Goal: Task Accomplishment & Management: Complete application form

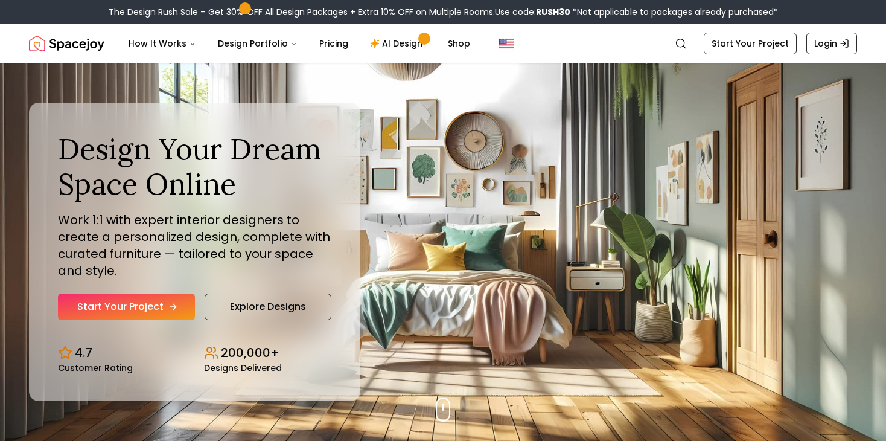
click at [160, 309] on link "Start Your Project" at bounding box center [126, 306] width 137 height 27
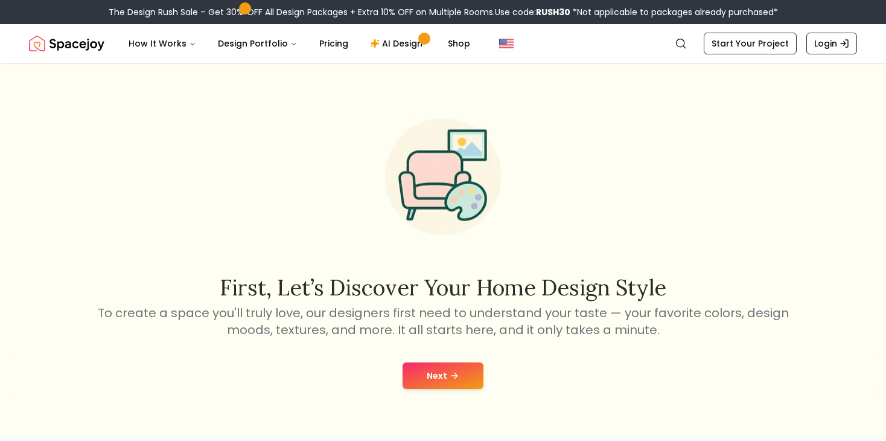
click at [458, 361] on div "Next" at bounding box center [443, 376] width 867 height 46
click at [455, 374] on icon at bounding box center [455, 376] width 10 height 10
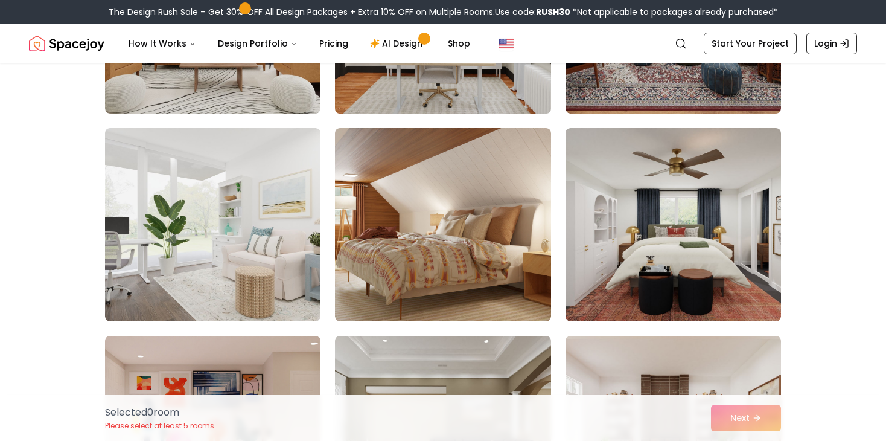
scroll to position [245, 0]
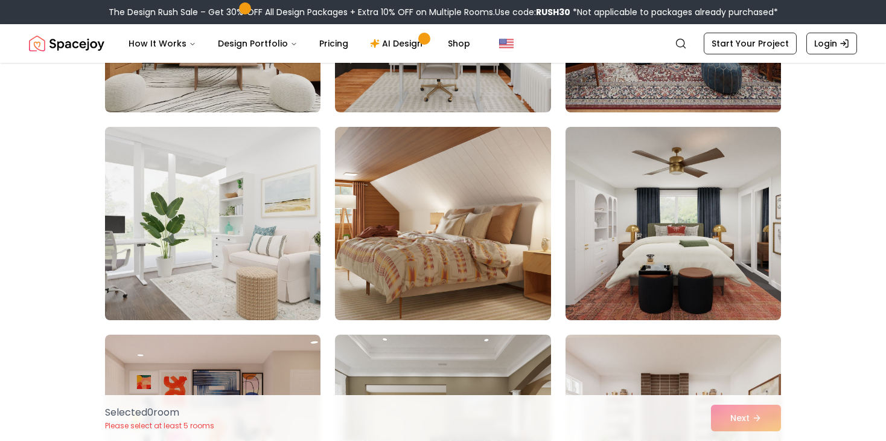
click at [213, 208] on img at bounding box center [213, 223] width 226 height 203
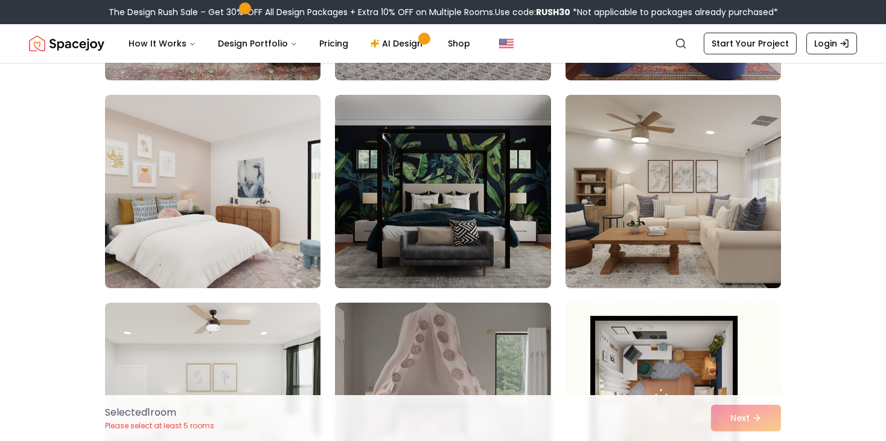
scroll to position [1109, 0]
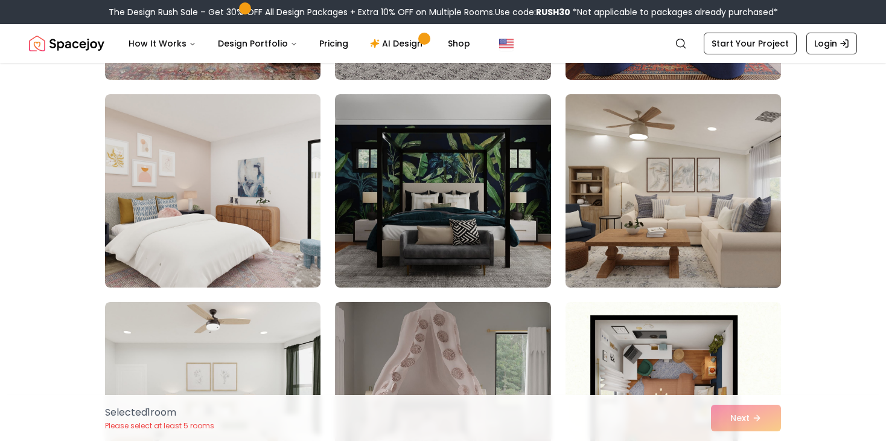
click at [623, 199] on img at bounding box center [673, 190] width 226 height 203
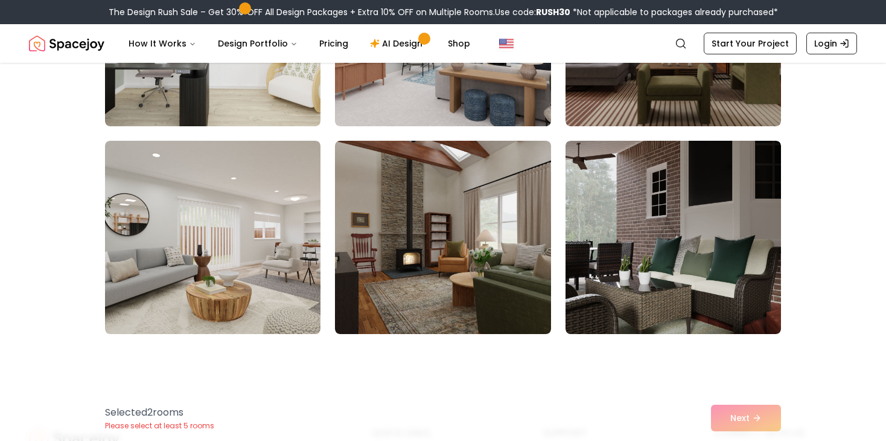
scroll to position [1915, 0]
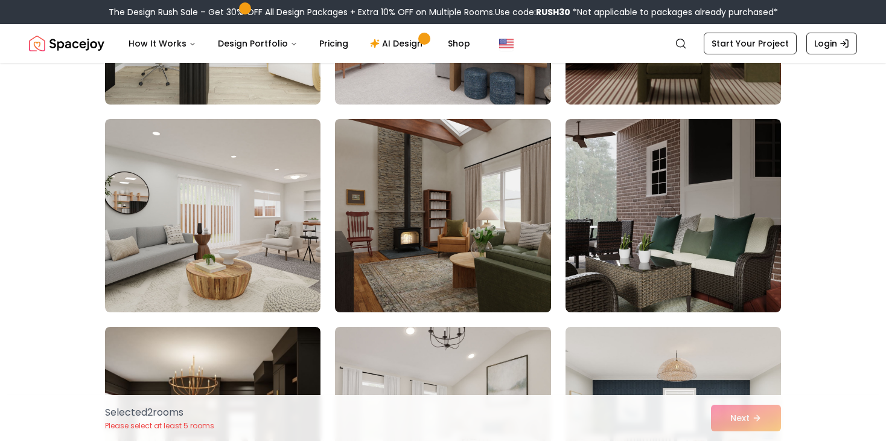
click at [451, 216] on img at bounding box center [443, 215] width 226 height 203
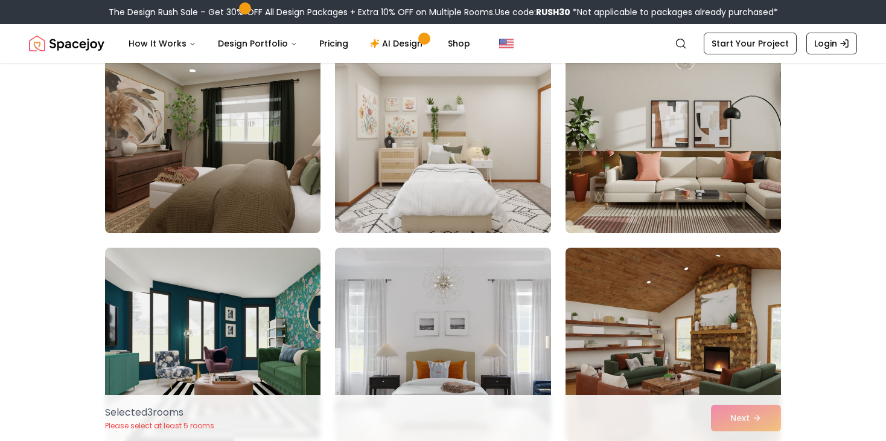
scroll to position [3521, 0]
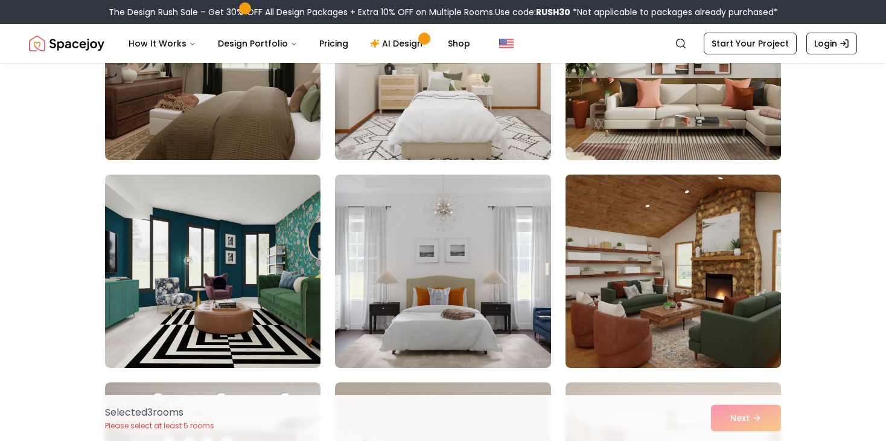
click at [668, 254] on img at bounding box center [673, 271] width 226 height 203
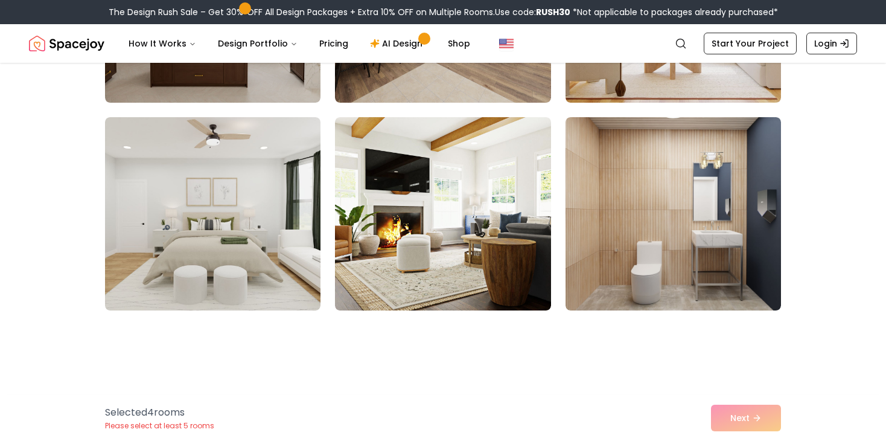
scroll to position [4004, 0]
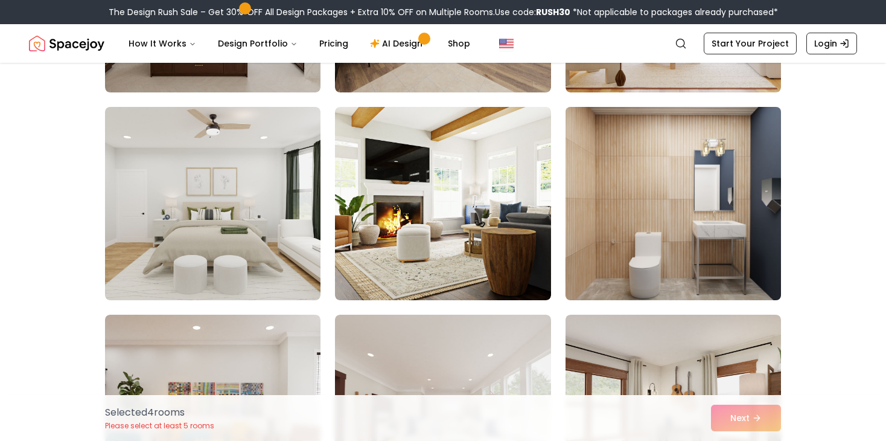
click at [680, 164] on img at bounding box center [673, 203] width 226 height 203
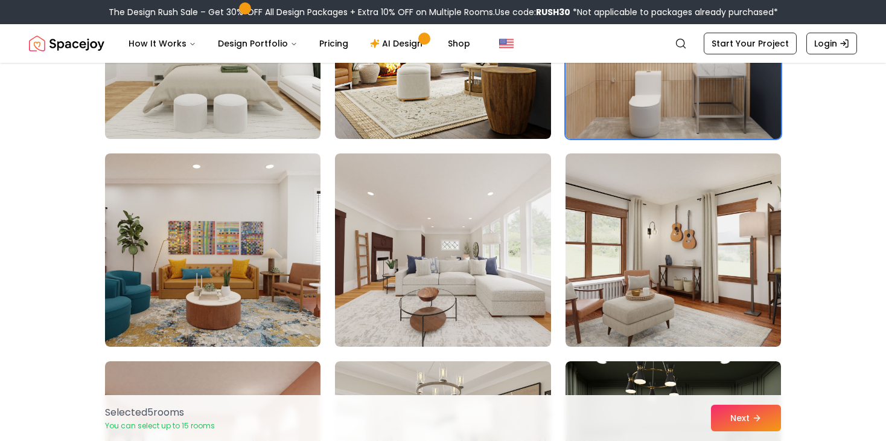
scroll to position [4186, 0]
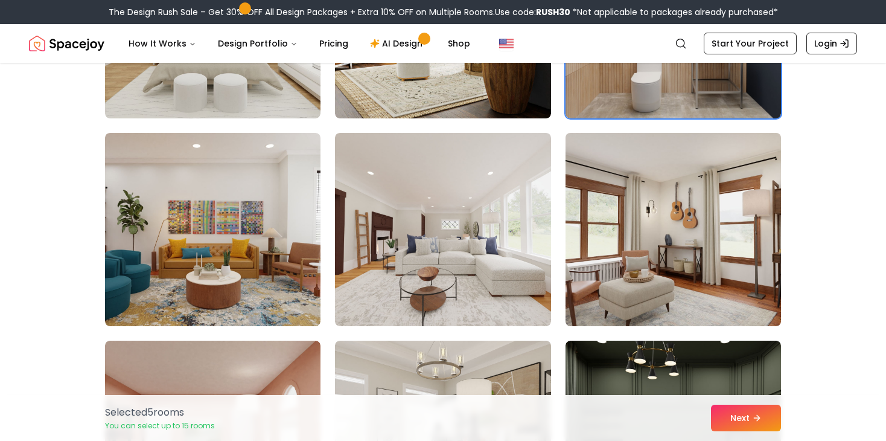
click at [655, 188] on img at bounding box center [673, 229] width 226 height 203
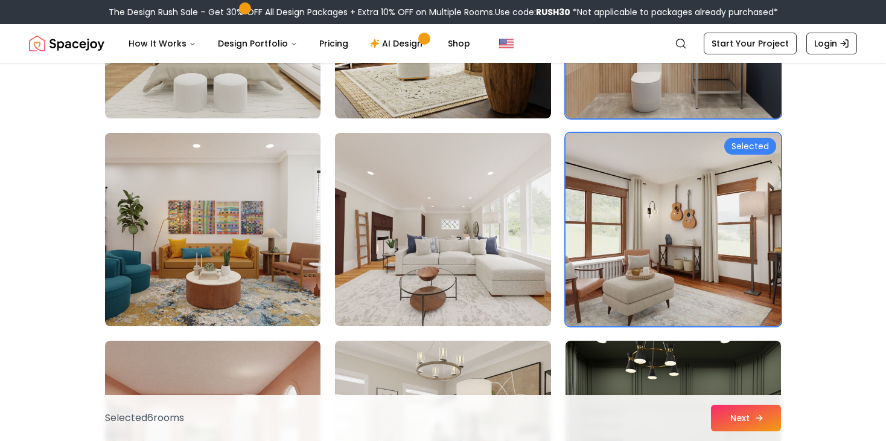
click at [735, 424] on button "Next" at bounding box center [746, 418] width 70 height 27
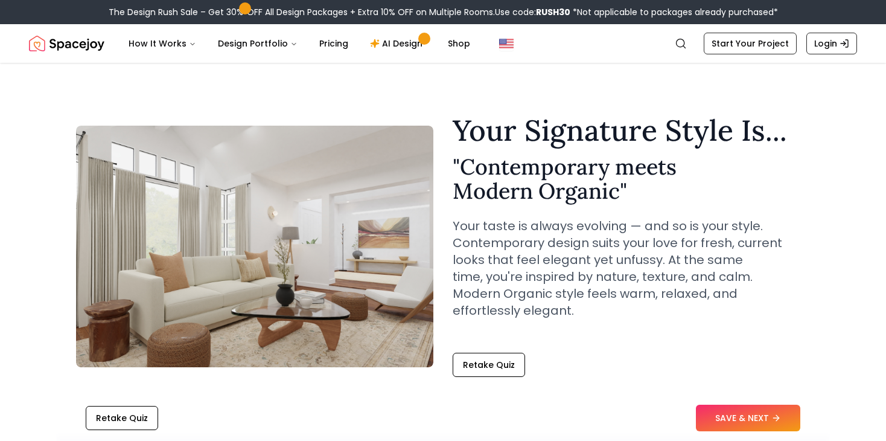
click at [735, 424] on button "SAVE & NEXT" at bounding box center [748, 418] width 104 height 27
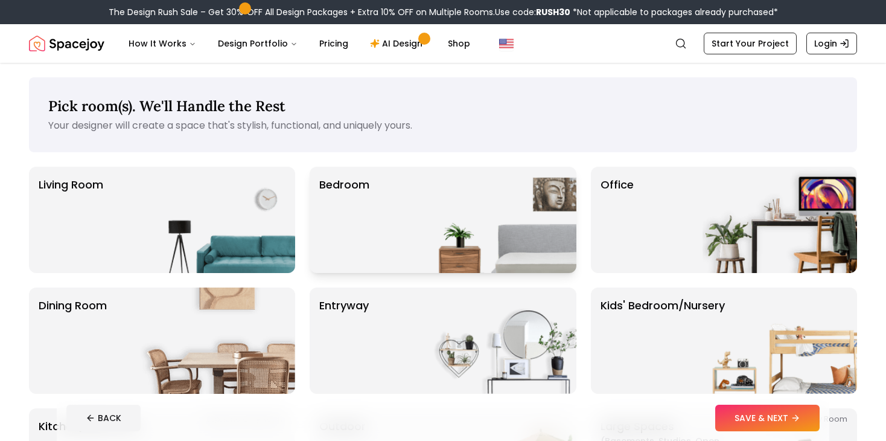
click at [502, 222] on img at bounding box center [499, 220] width 155 height 106
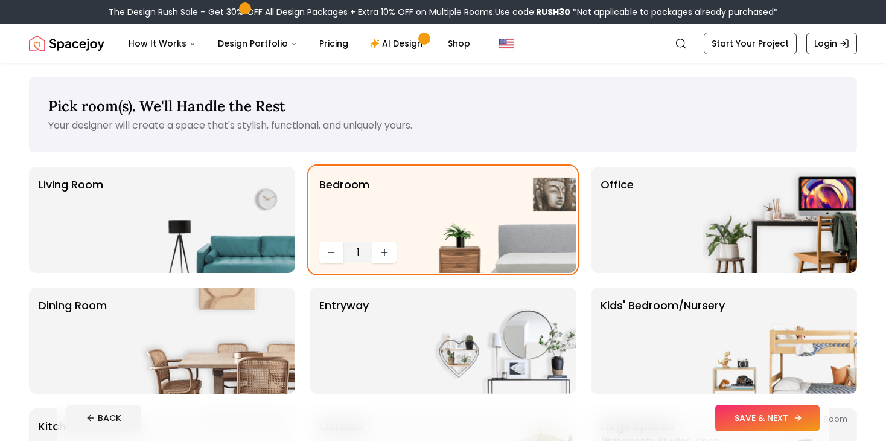
click at [738, 426] on button "SAVE & NEXT" at bounding box center [768, 418] width 104 height 27
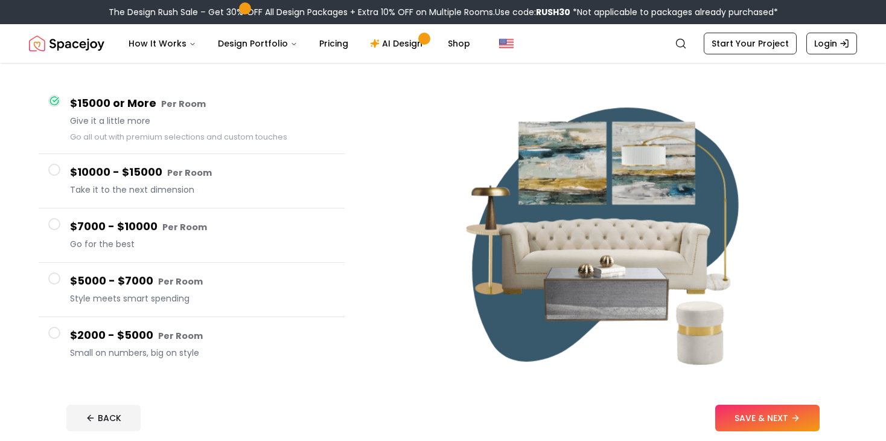
scroll to position [93, 0]
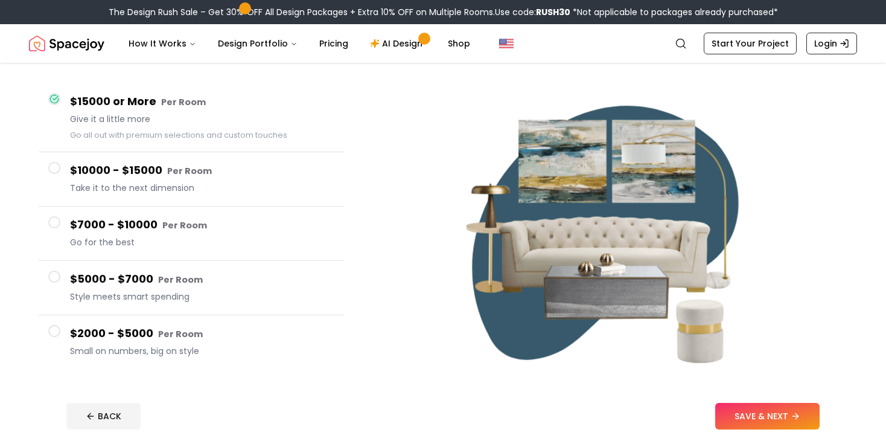
click at [53, 330] on span at bounding box center [54, 331] width 12 height 12
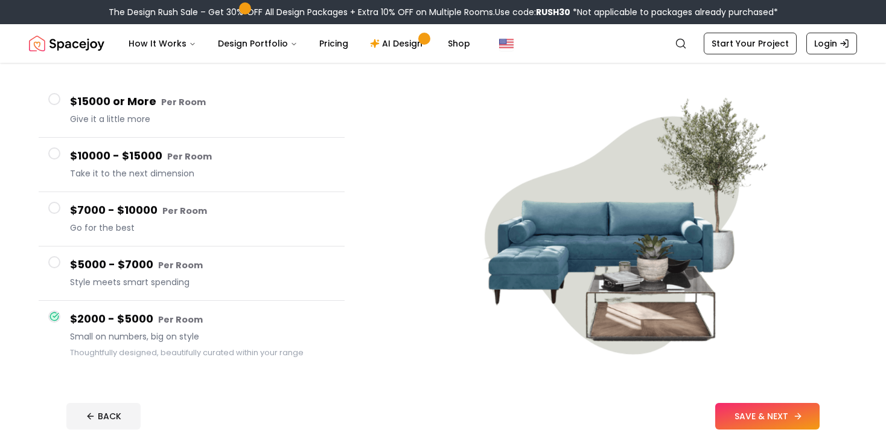
click at [736, 421] on button "SAVE & NEXT" at bounding box center [768, 416] width 104 height 27
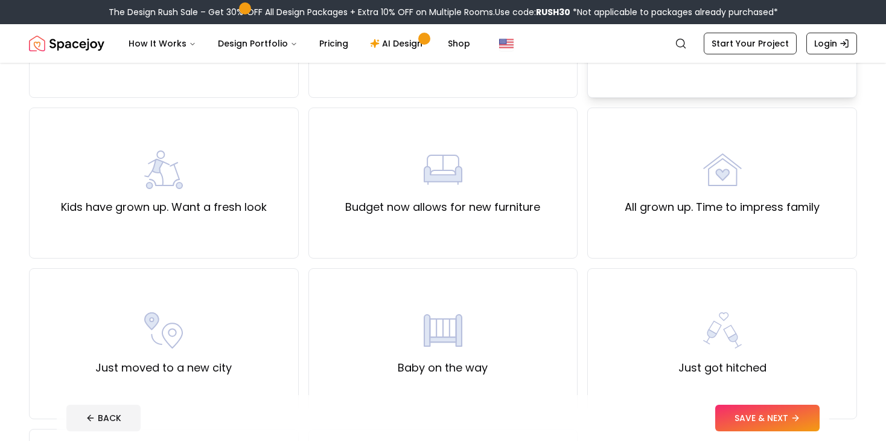
scroll to position [222, 0]
click at [246, 182] on div "Kids have grown up. Want a fresh look" at bounding box center [164, 181] width 206 height 65
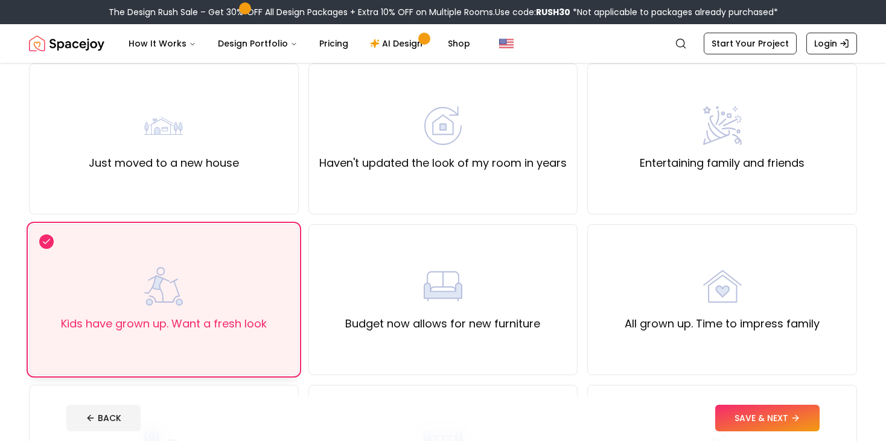
scroll to position [103, 0]
click at [399, 161] on label "Haven't updated the look of my room in years" at bounding box center [443, 163] width 248 height 17
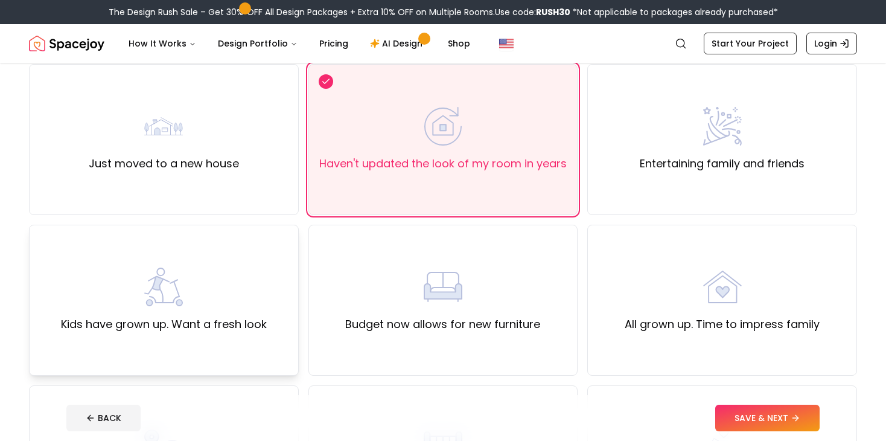
click at [242, 289] on div "Kids have grown up. Want a fresh look" at bounding box center [164, 300] width 206 height 65
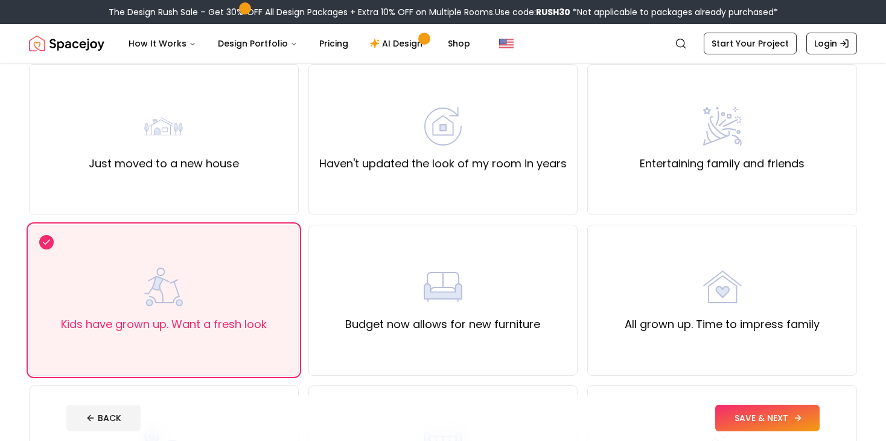
click at [752, 420] on button "SAVE & NEXT" at bounding box center [768, 418] width 104 height 27
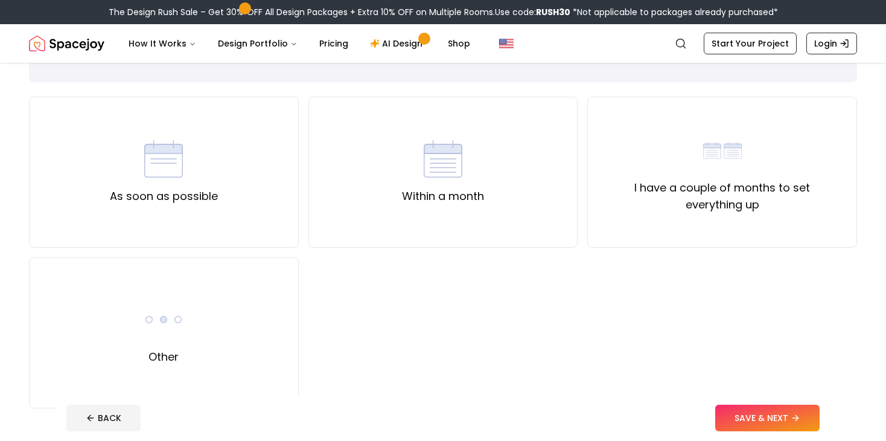
scroll to position [67, 0]
click at [752, 417] on button "SAVE & NEXT" at bounding box center [768, 418] width 104 height 27
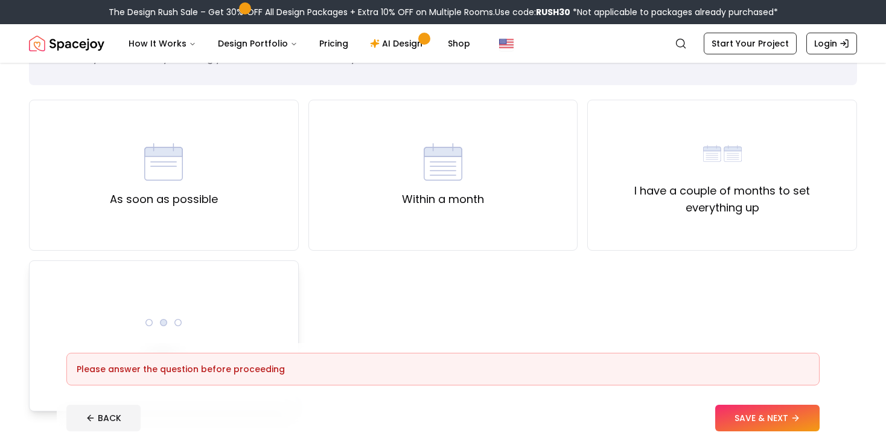
click at [173, 309] on img at bounding box center [163, 322] width 39 height 39
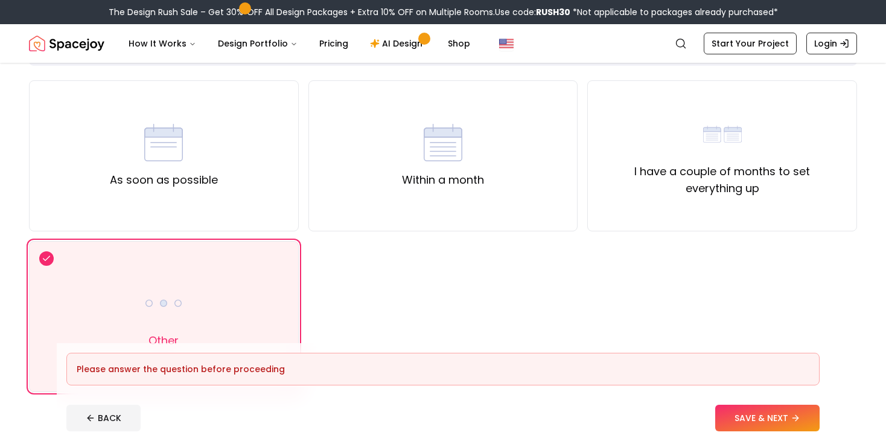
scroll to position [87, 0]
click at [206, 151] on div "As soon as possible" at bounding box center [164, 155] width 108 height 65
